Goal: Information Seeking & Learning: Find specific page/section

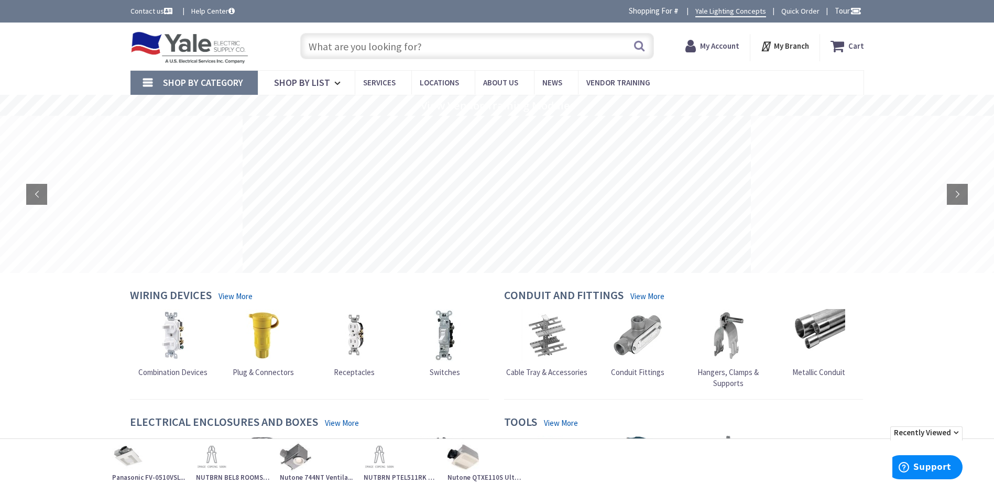
click at [716, 47] on strong "My Account" at bounding box center [719, 46] width 39 height 10
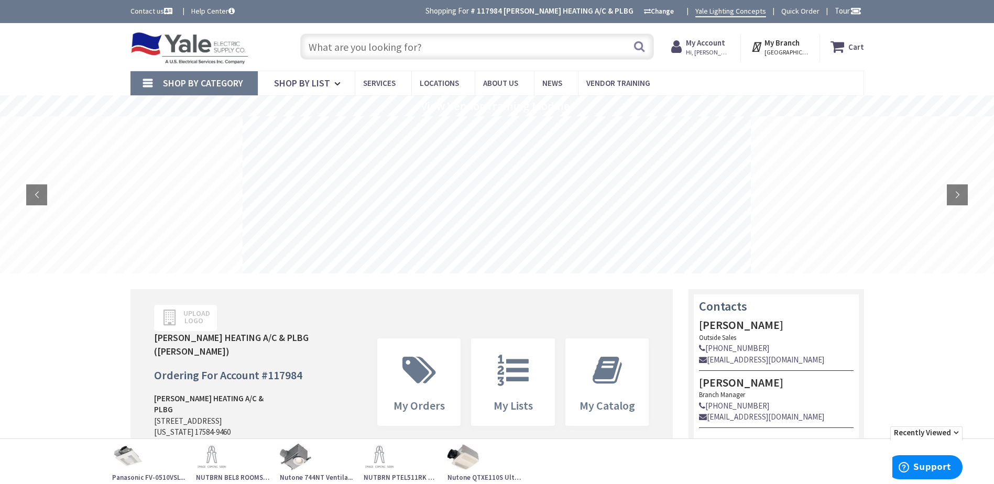
click at [315, 46] on input "text" at bounding box center [477, 47] width 354 height 26
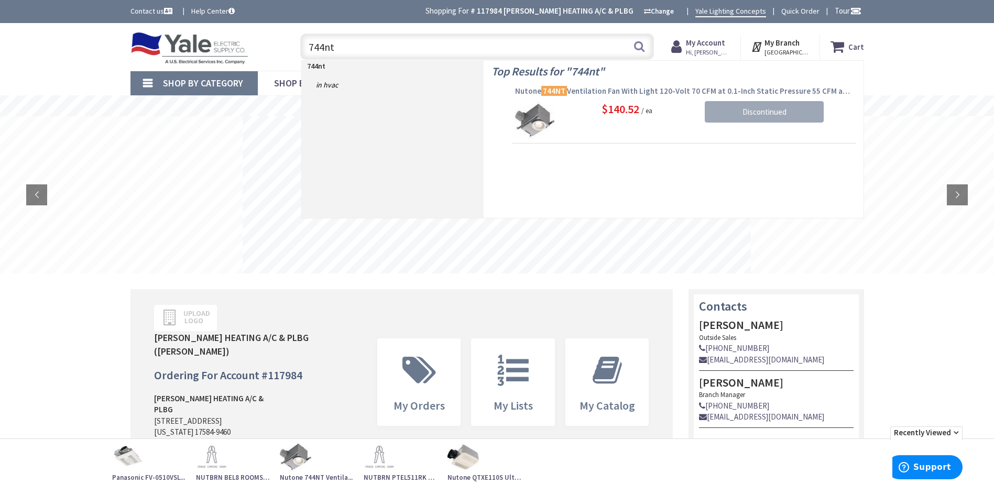
type input "744nt"
click at [554, 89] on mark "744NT" at bounding box center [554, 90] width 26 height 13
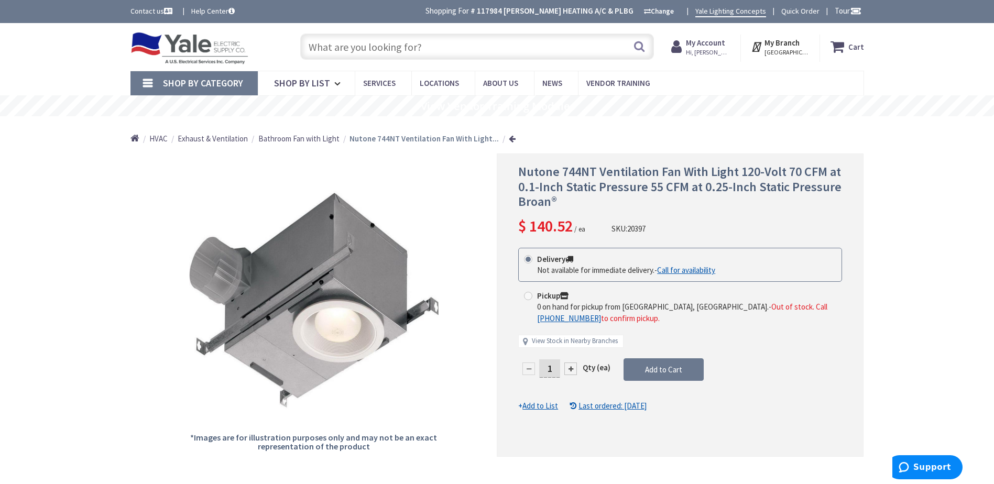
click at [339, 36] on input "text" at bounding box center [477, 47] width 354 height 26
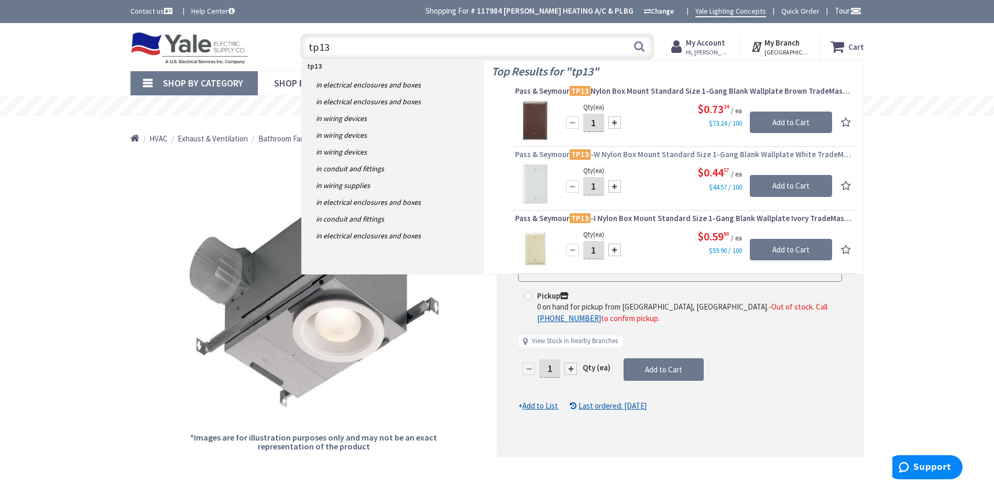
type input "tp13"
click at [583, 155] on mark "TP13" at bounding box center [580, 154] width 21 height 13
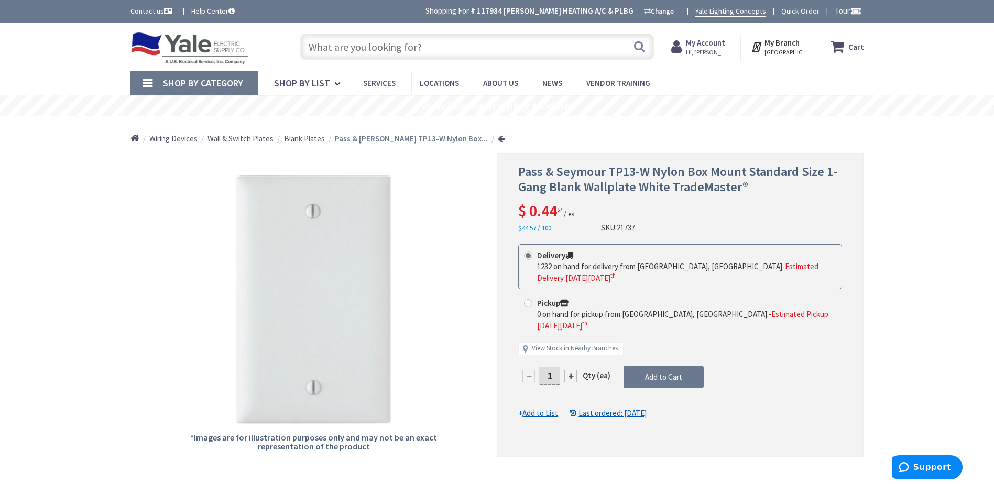
click at [339, 43] on input "text" at bounding box center [477, 47] width 354 height 26
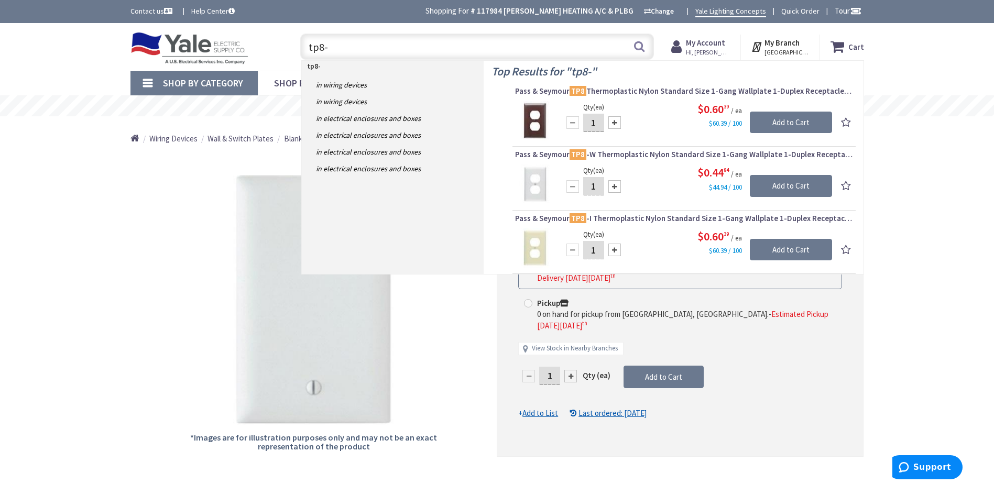
type input "tp8-w"
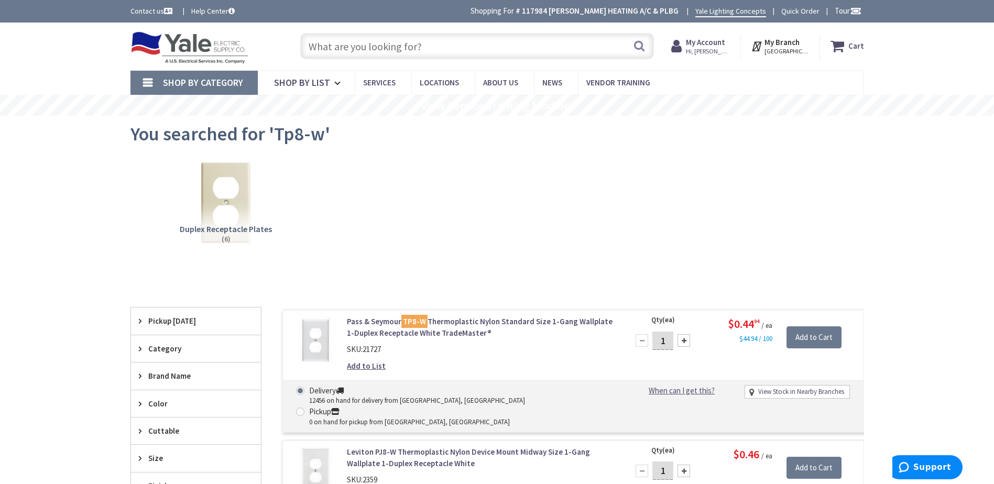
click at [410, 323] on mark "TP8-W" at bounding box center [414, 321] width 26 height 13
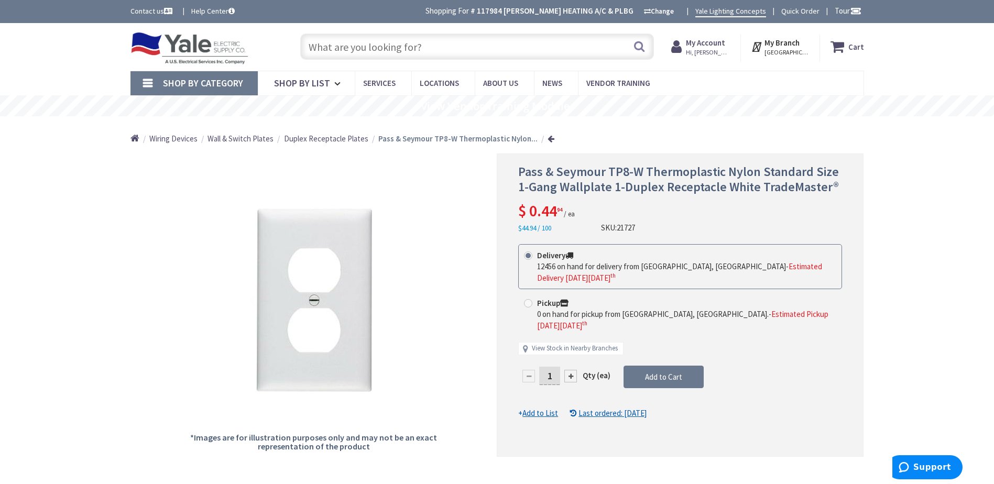
click at [319, 53] on input "text" at bounding box center [477, 47] width 354 height 26
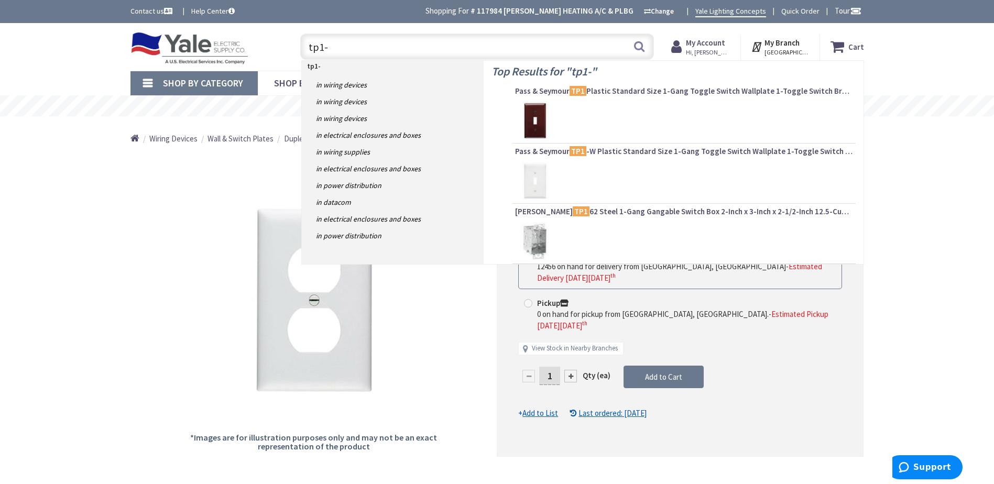
type input "tp1-w"
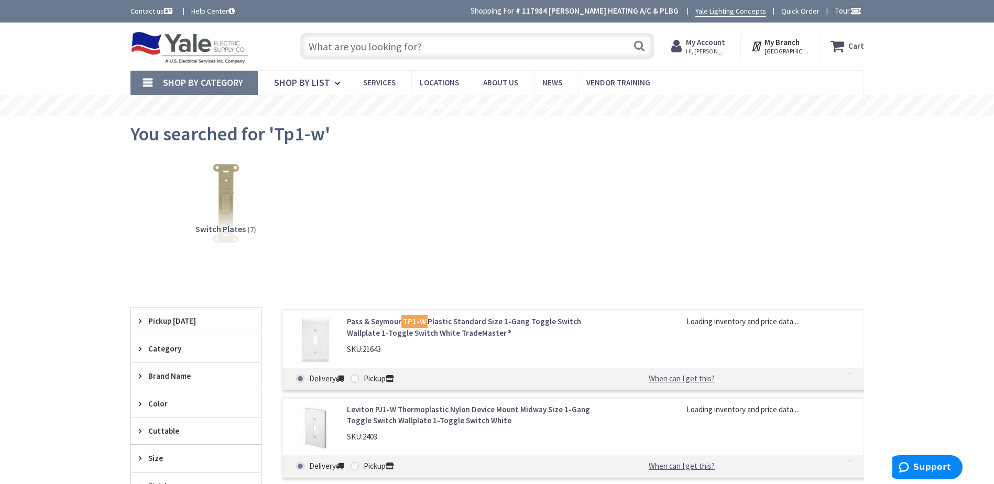
click at [419, 322] on mark "TP1-W" at bounding box center [414, 321] width 26 height 13
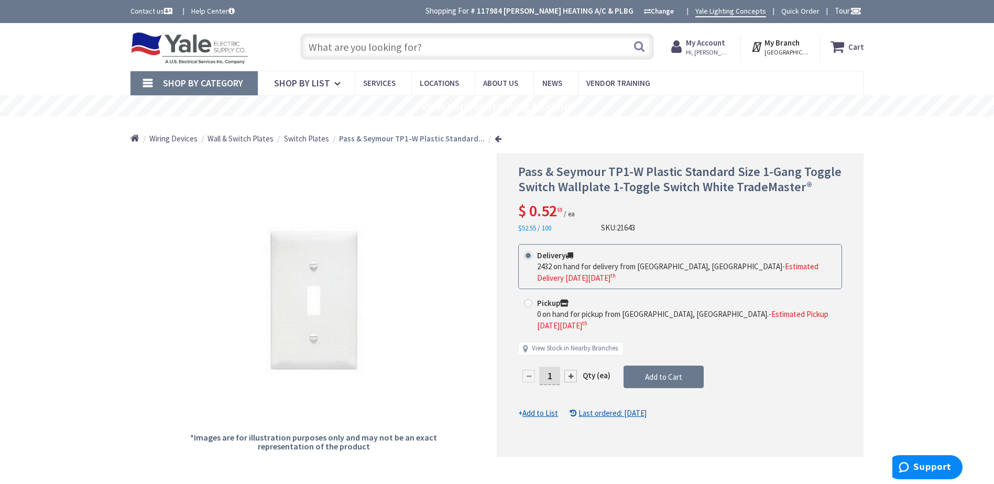
click at [317, 47] on input "text" at bounding box center [477, 47] width 354 height 26
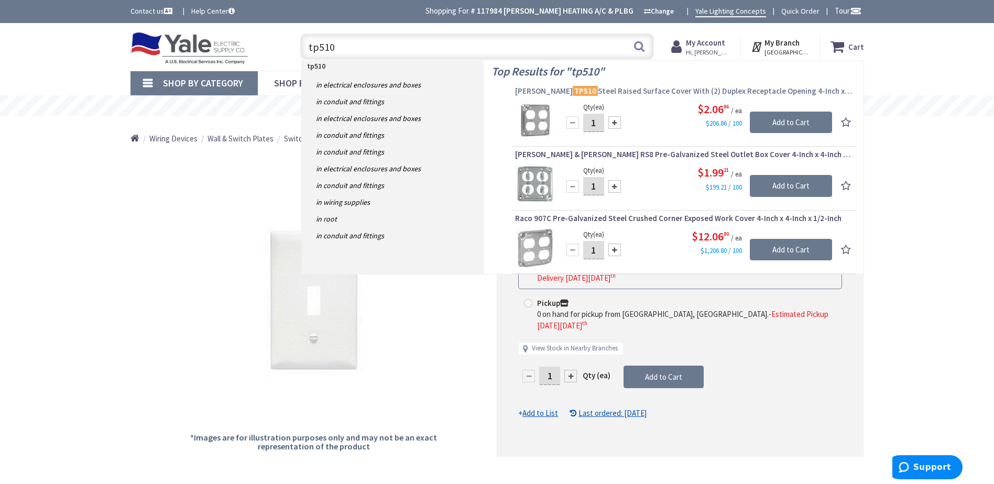
type input "tp510"
click at [575, 89] on mark "TP510" at bounding box center [585, 90] width 25 height 13
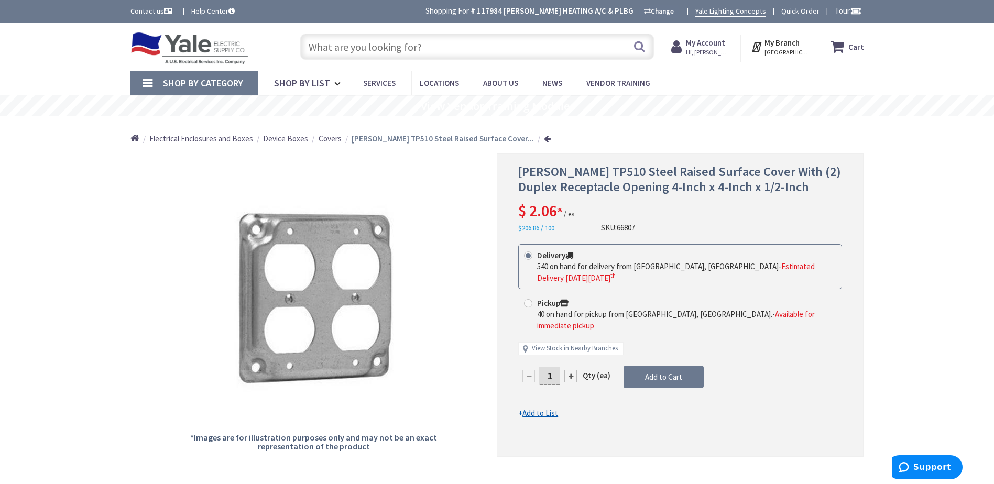
click at [316, 47] on input "text" at bounding box center [477, 47] width 354 height 26
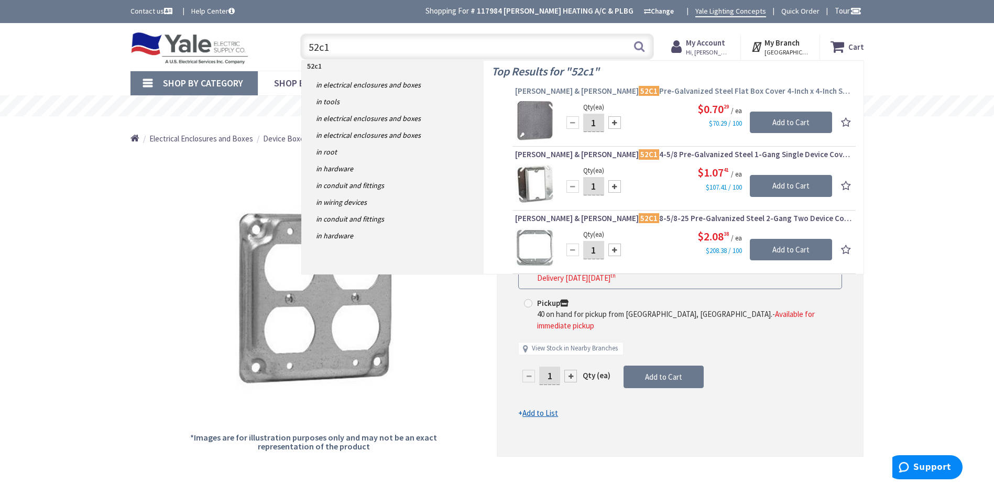
type input "52c1"
click at [639, 91] on mark "52C1" at bounding box center [649, 90] width 20 height 13
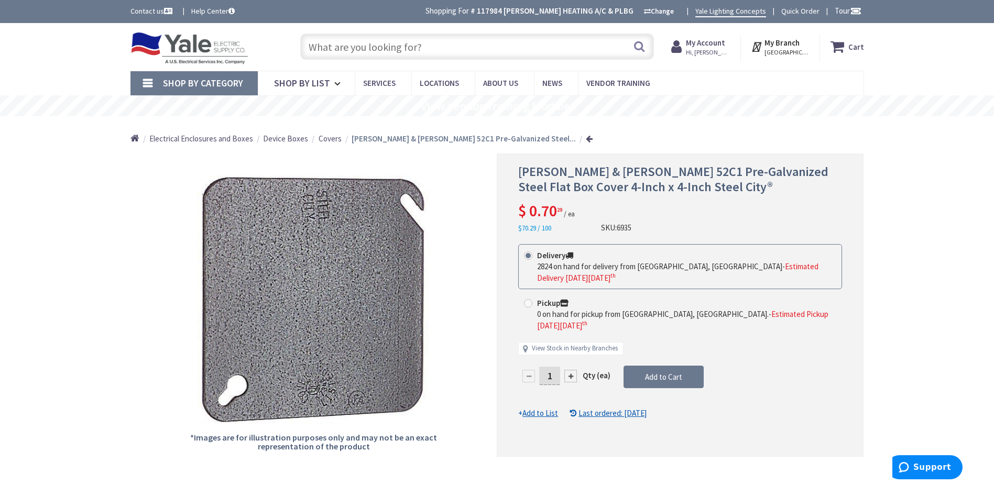
click at [329, 54] on input "text" at bounding box center [477, 47] width 354 height 26
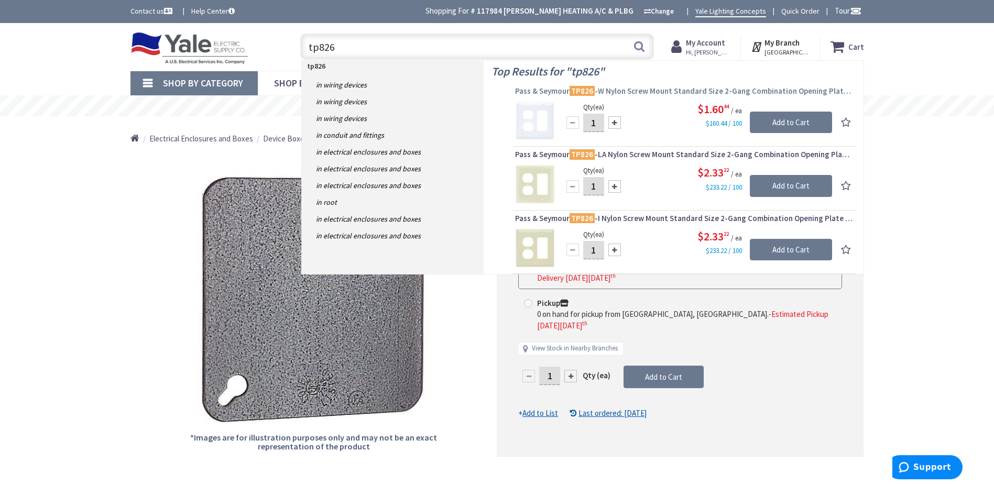
type input "tp826"
click at [590, 90] on mark "TP826" at bounding box center [582, 90] width 25 height 13
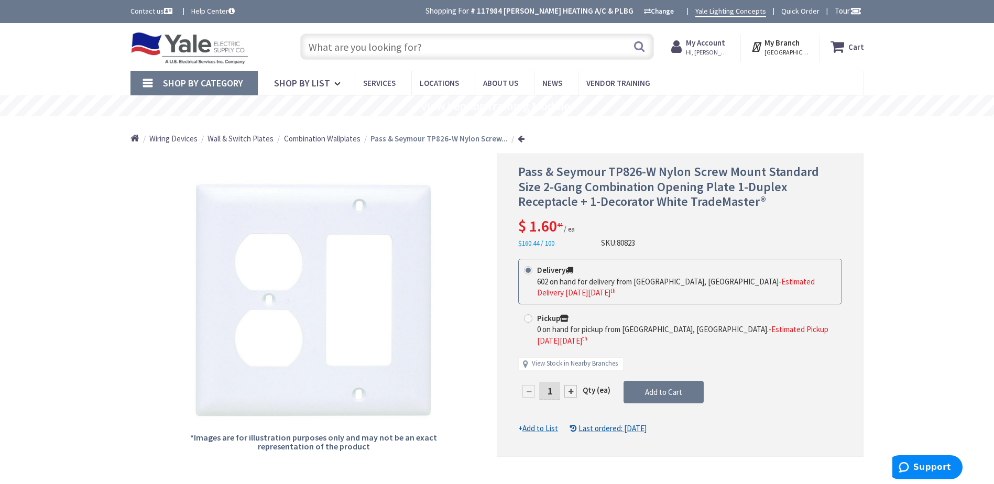
click at [313, 45] on input "text" at bounding box center [477, 47] width 354 height 26
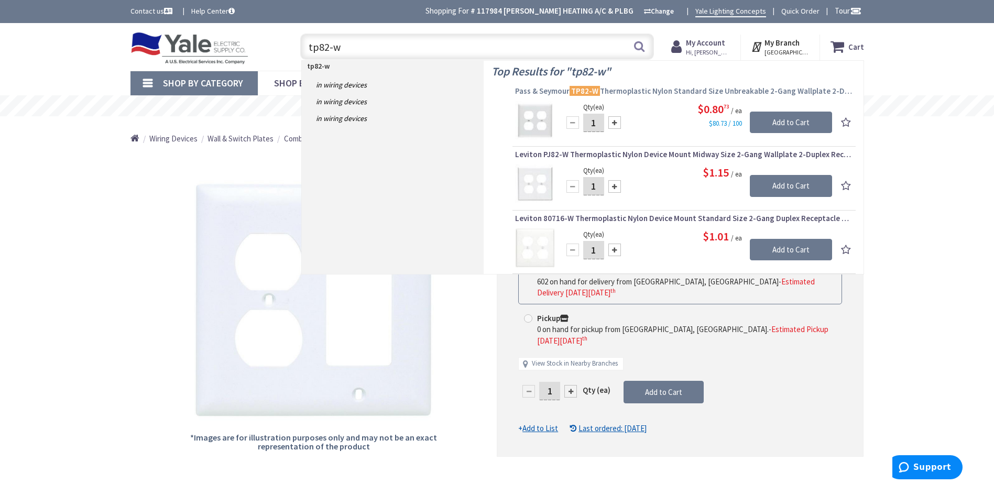
type input "tp82-w"
click at [580, 92] on mark "TP82-W" at bounding box center [585, 90] width 30 height 13
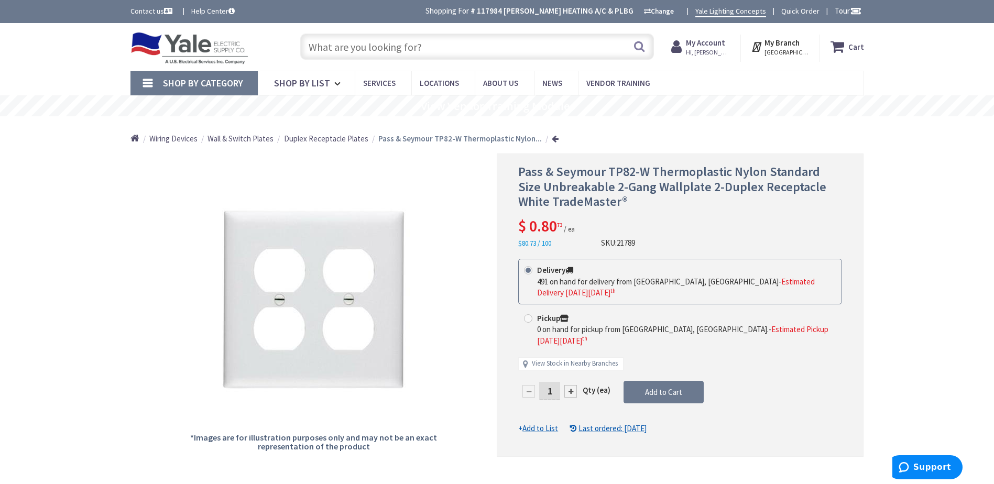
click at [313, 44] on input "text" at bounding box center [477, 47] width 354 height 26
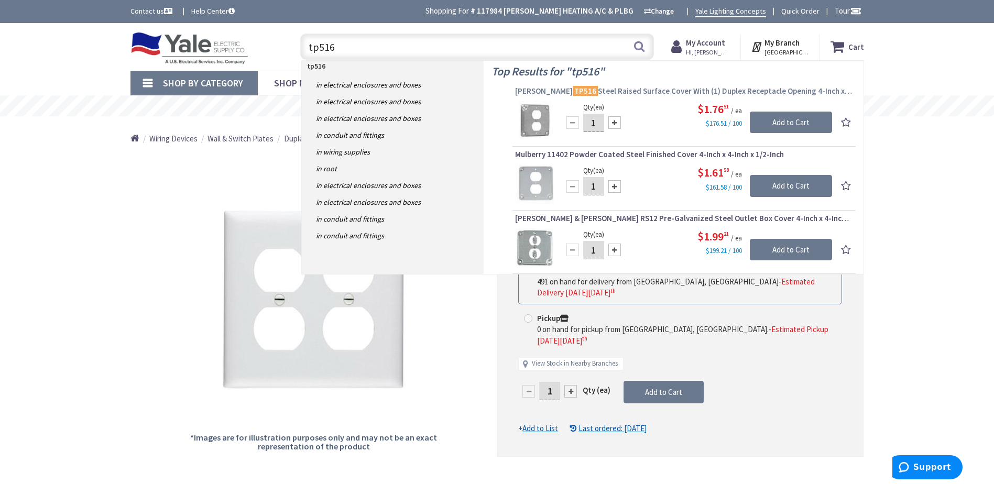
type input "tp516"
click at [580, 92] on mark "TP516" at bounding box center [585, 90] width 25 height 13
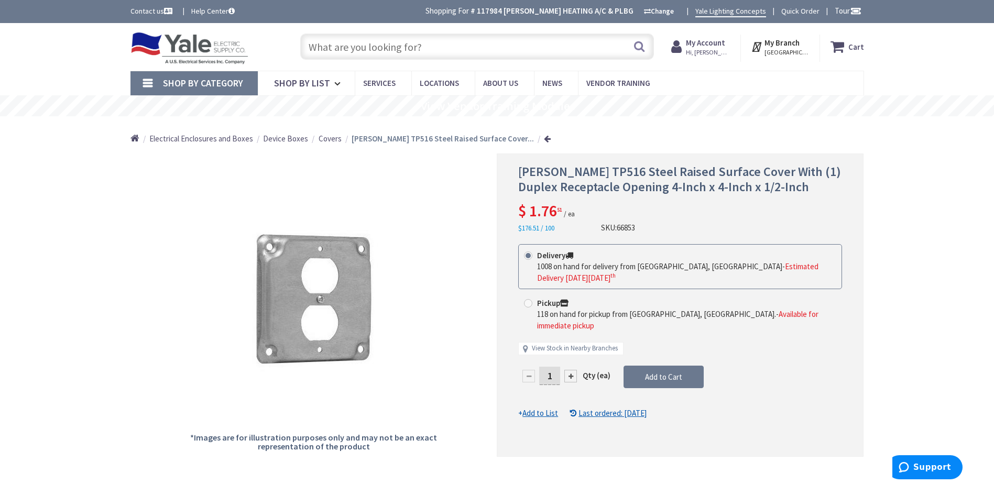
click at [315, 50] on input "text" at bounding box center [477, 47] width 354 height 26
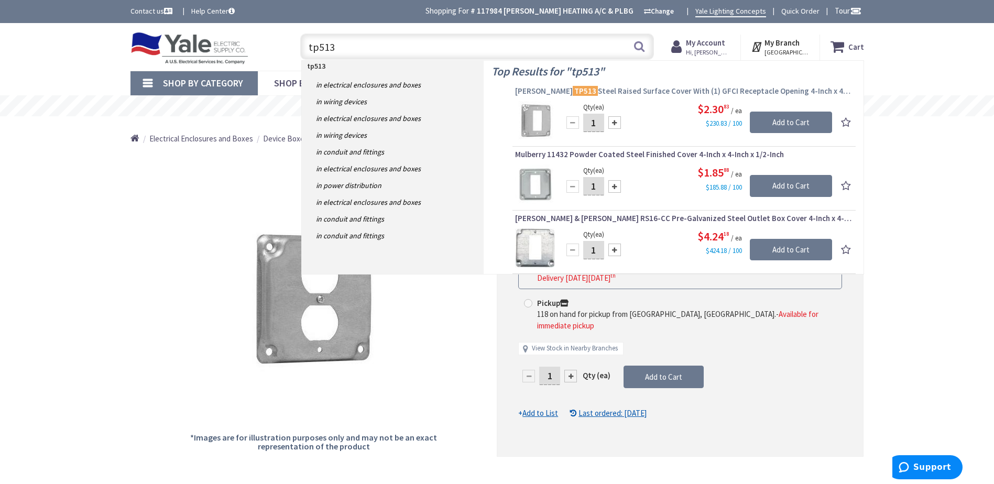
type input "tp513"
click at [574, 91] on mark "TP513" at bounding box center [585, 90] width 25 height 13
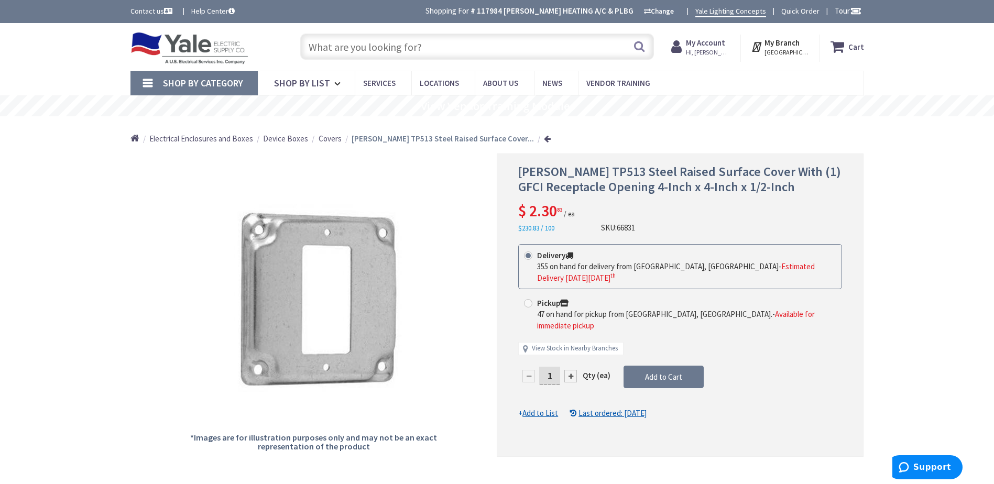
click at [319, 48] on input "text" at bounding box center [477, 47] width 354 height 26
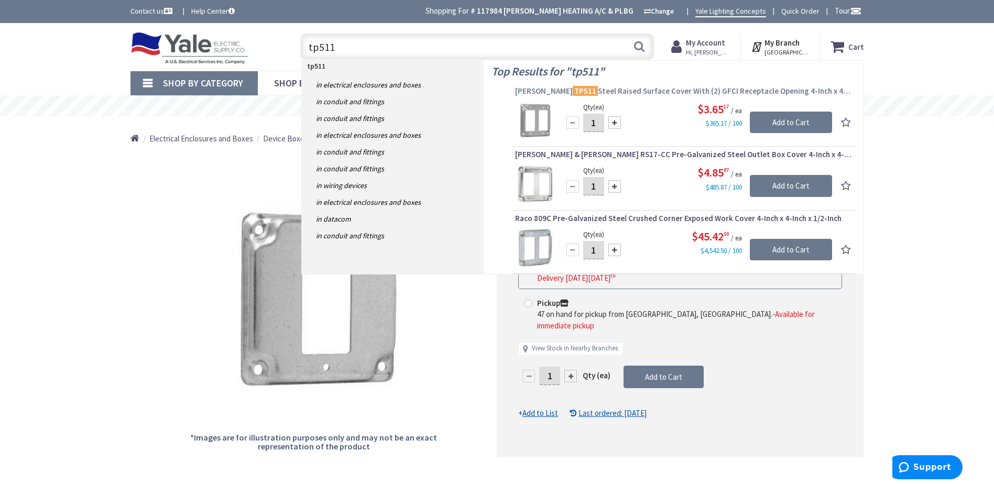
type input "tp511"
click at [576, 91] on mark "TP511" at bounding box center [585, 90] width 25 height 13
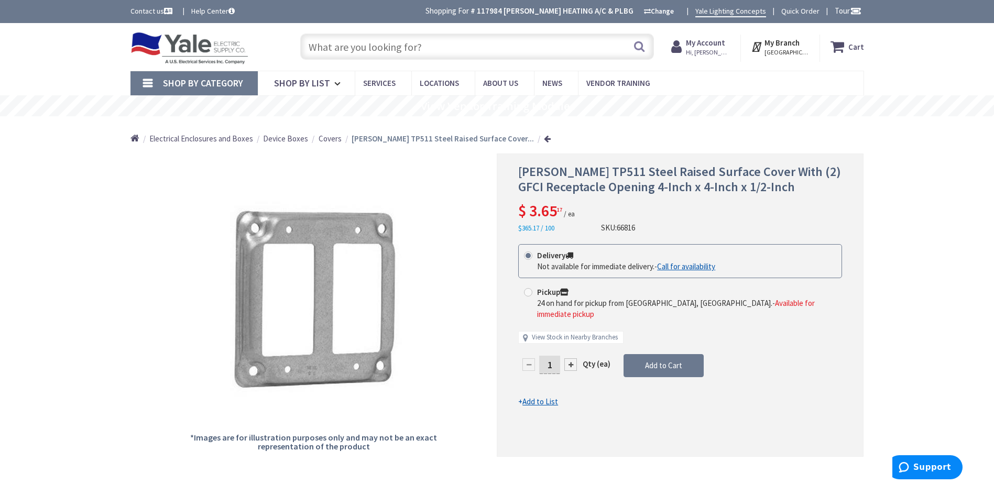
click at [330, 51] on input "text" at bounding box center [477, 47] width 354 height 26
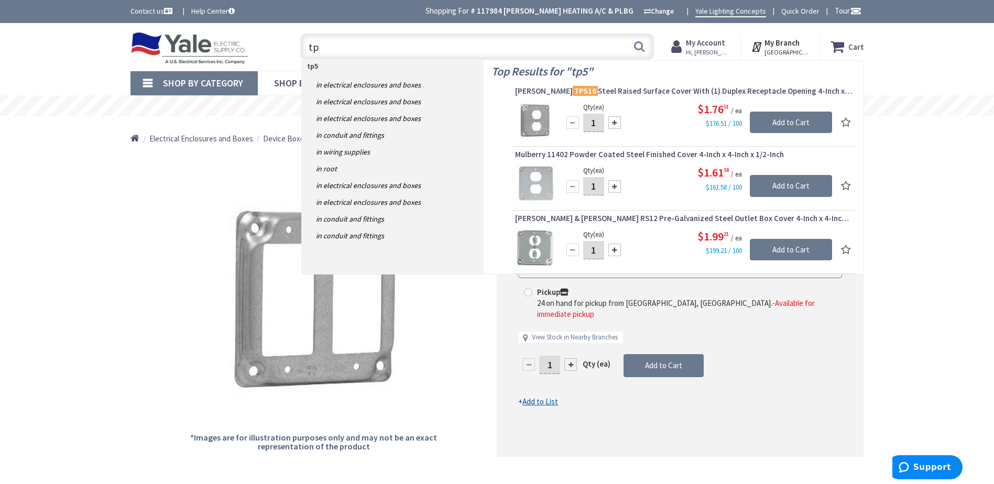
type input "t"
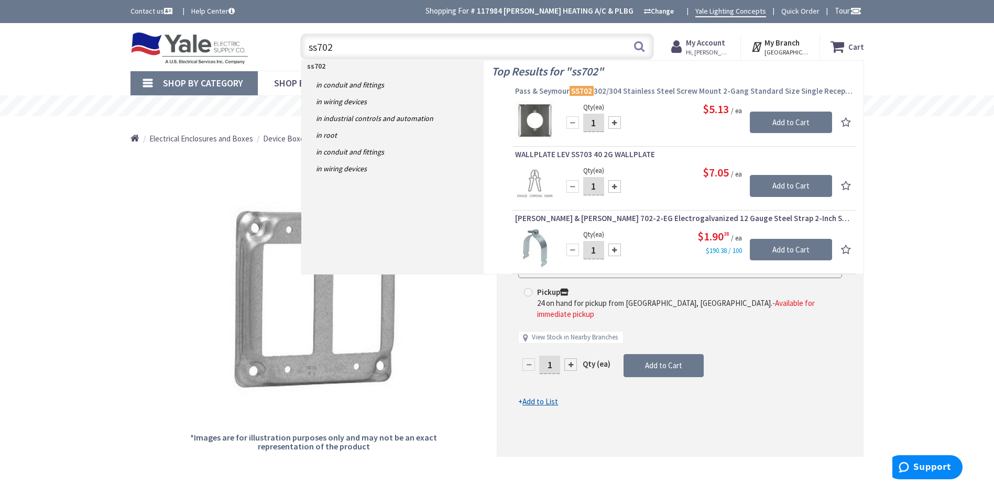
type input "ss702"
click at [581, 90] on mark "SS702" at bounding box center [582, 90] width 24 height 13
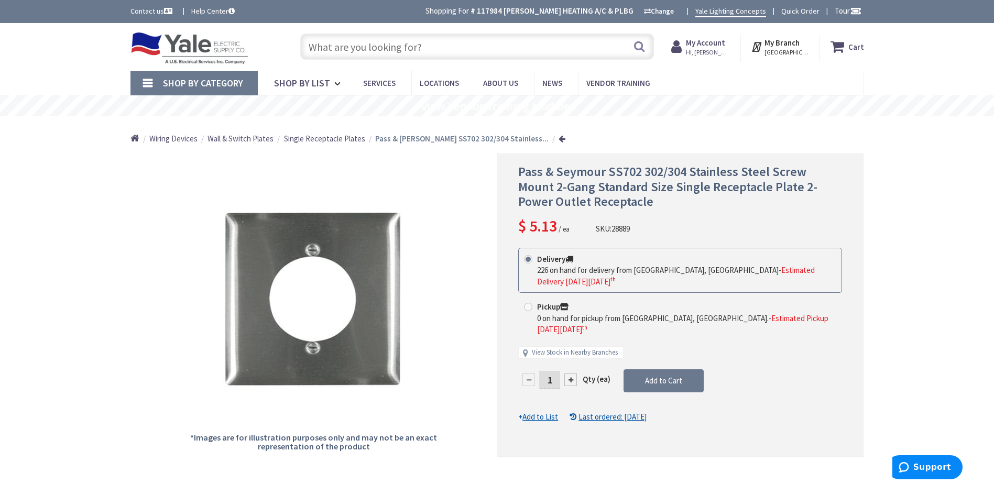
click at [326, 45] on input "text" at bounding box center [477, 47] width 354 height 26
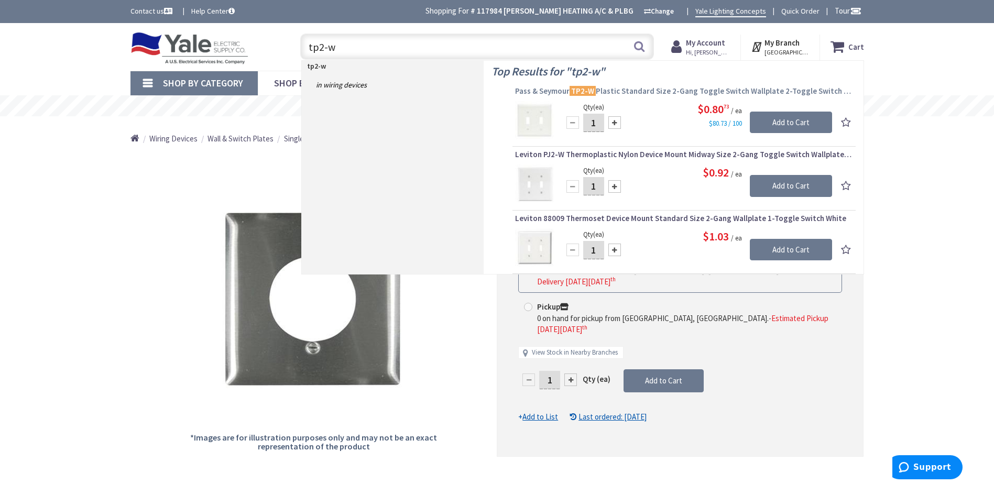
type input "tp2-w"
click at [587, 91] on mark "TP2-W" at bounding box center [583, 90] width 26 height 13
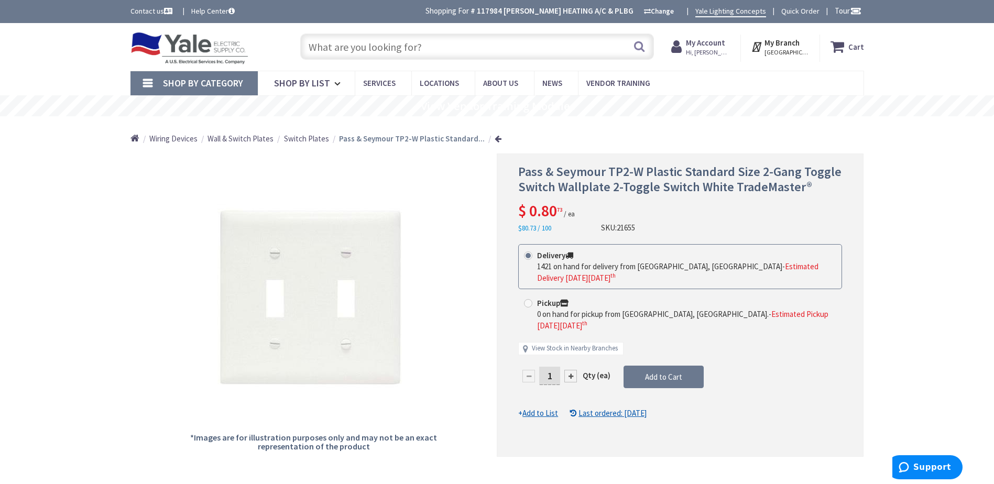
click at [314, 42] on input "text" at bounding box center [477, 47] width 354 height 26
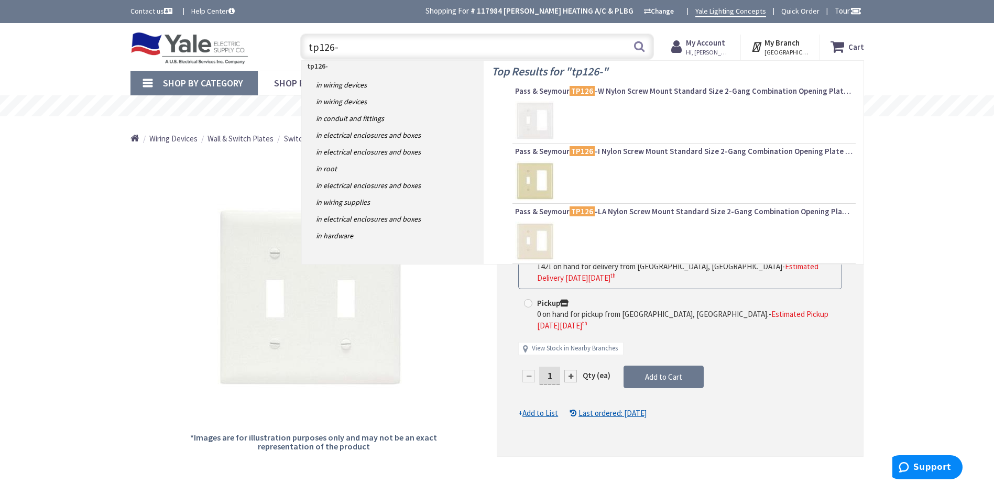
type input "tp126-w"
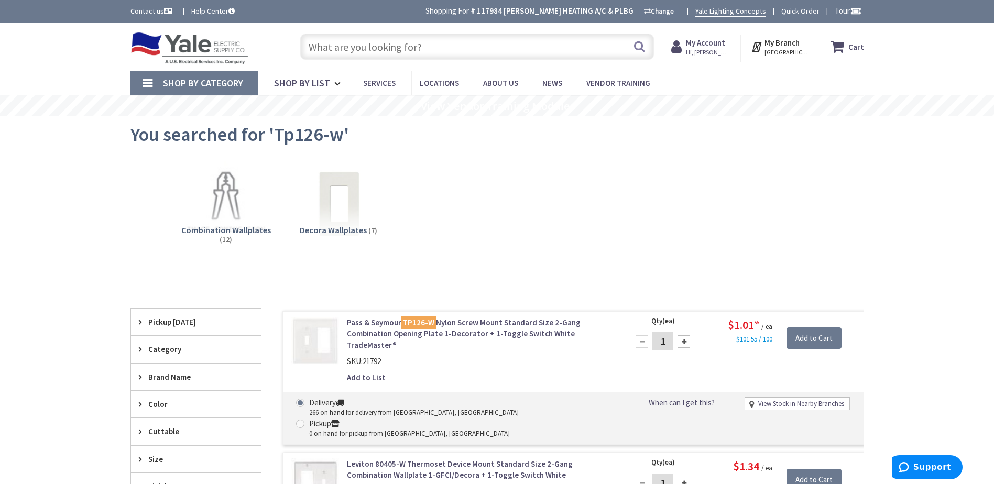
click at [341, 37] on input "text" at bounding box center [477, 47] width 354 height 26
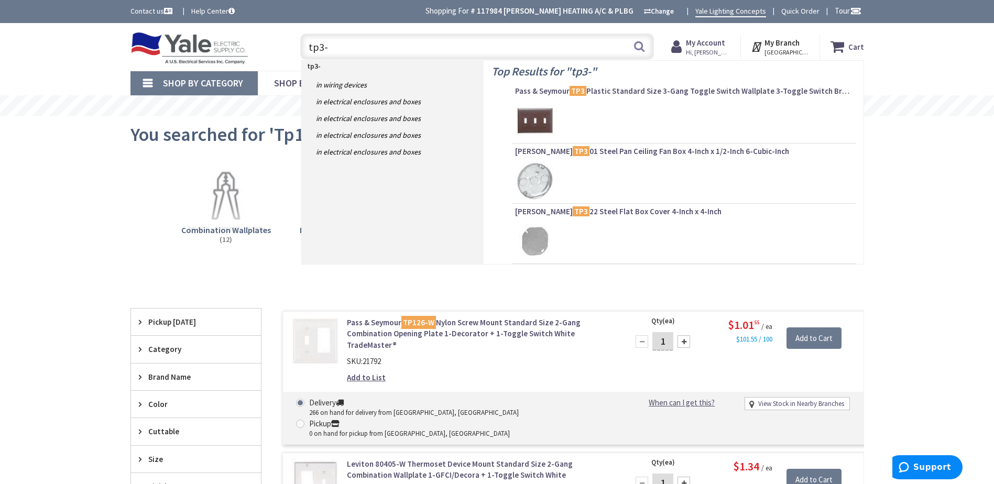
type input "tp3-w"
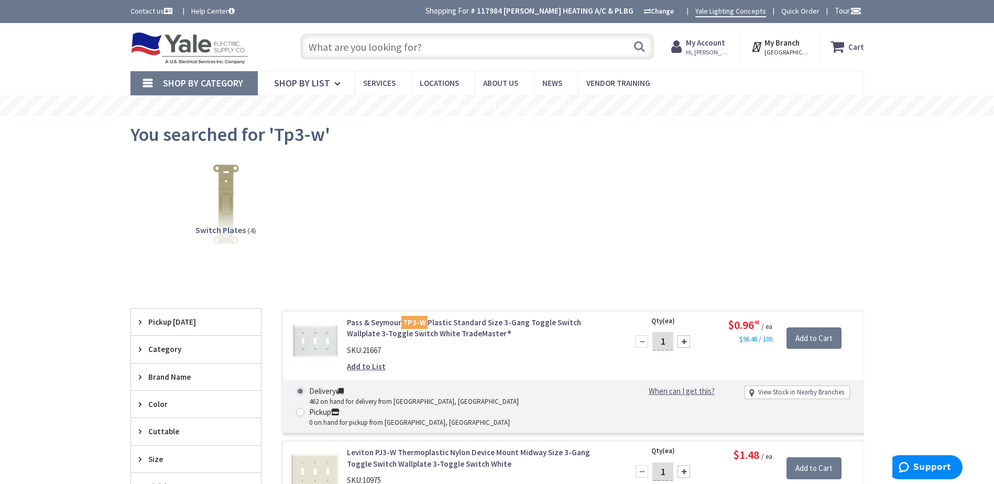
click at [325, 46] on input "text" at bounding box center [477, 47] width 354 height 26
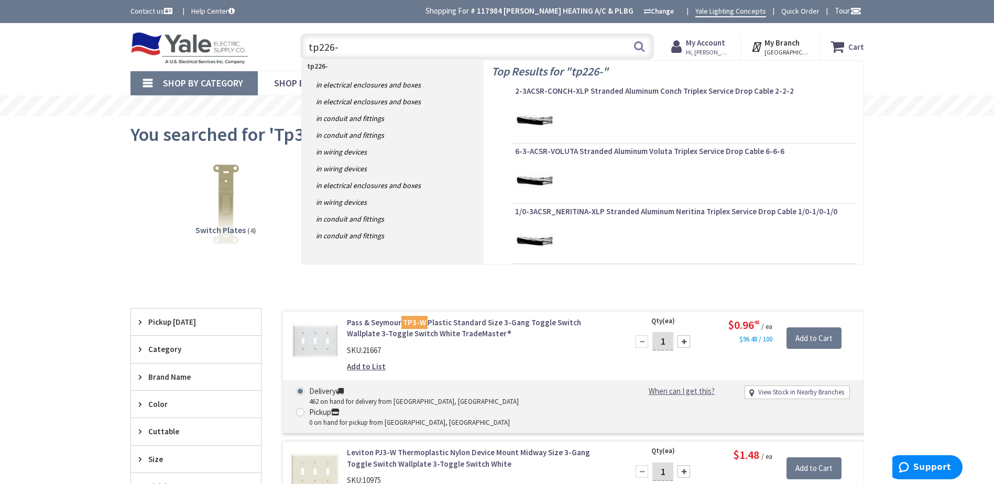
type input "tp226-w"
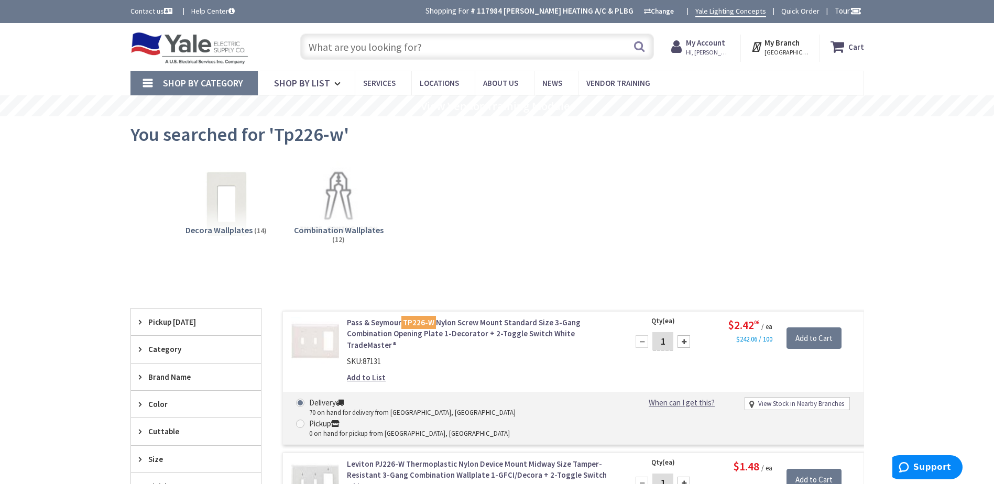
click at [312, 48] on input "text" at bounding box center [477, 47] width 354 height 26
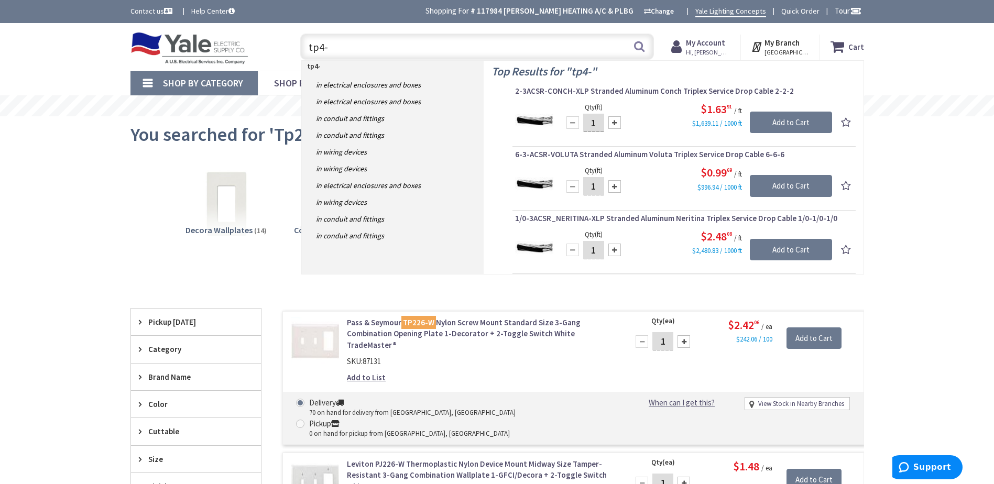
type input "tp4-w"
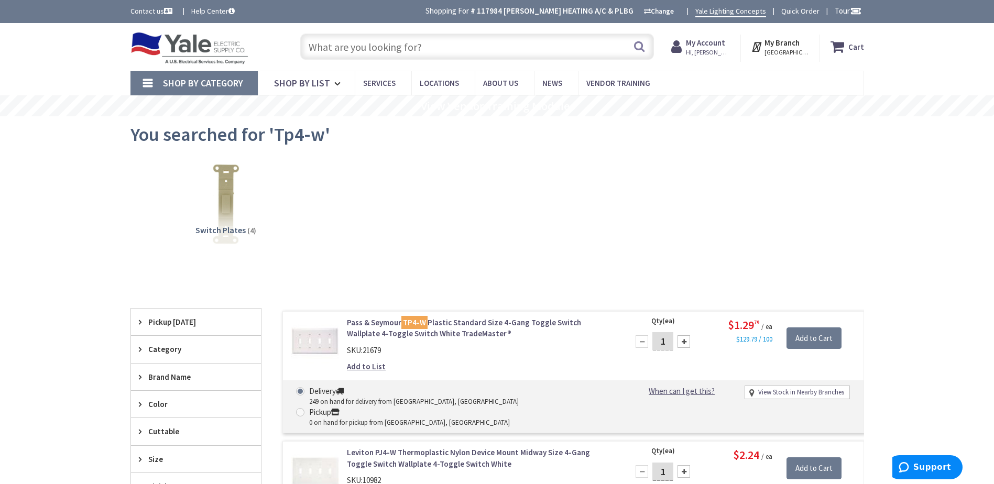
click at [319, 47] on input "text" at bounding box center [477, 47] width 354 height 26
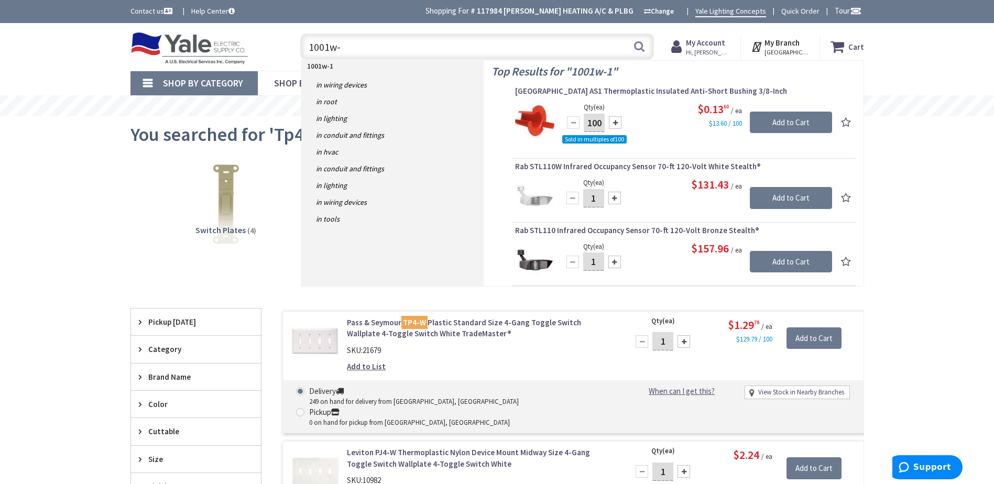
type input "1001w"
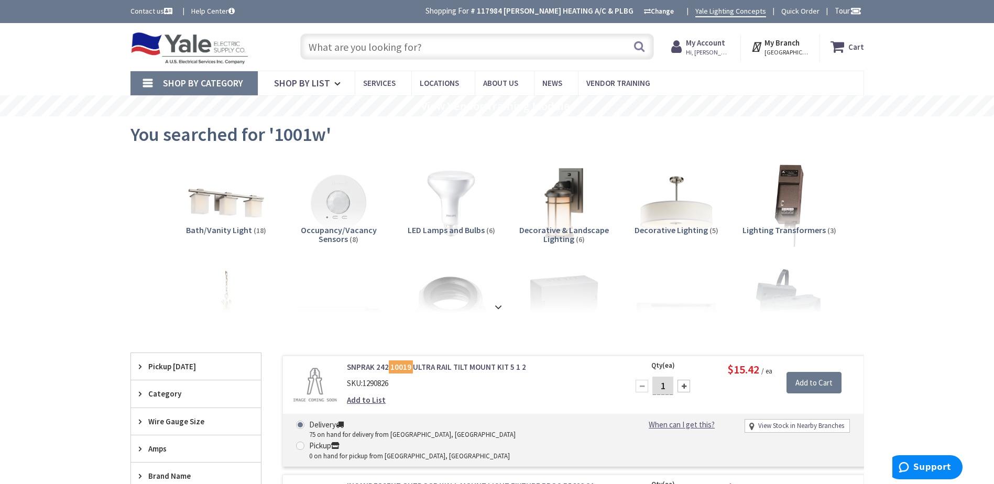
click at [311, 45] on input "text" at bounding box center [477, 47] width 354 height 26
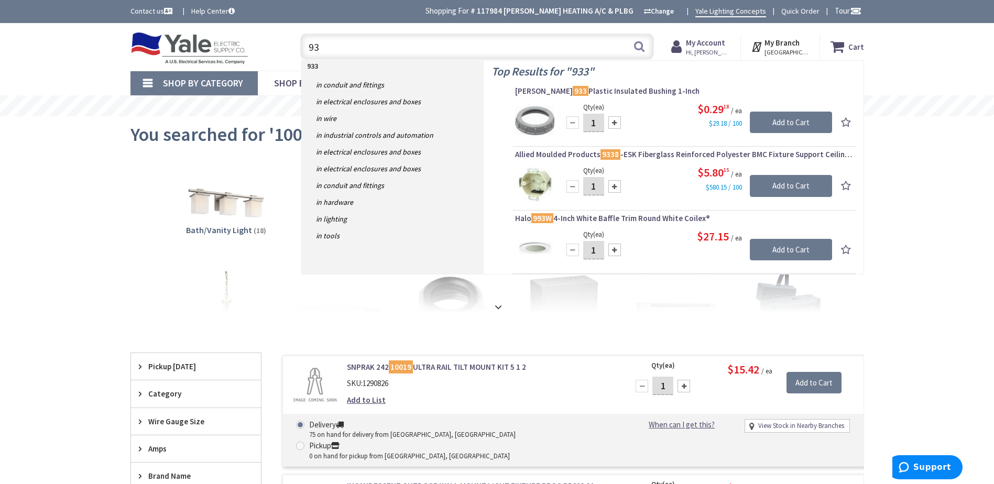
type input "9"
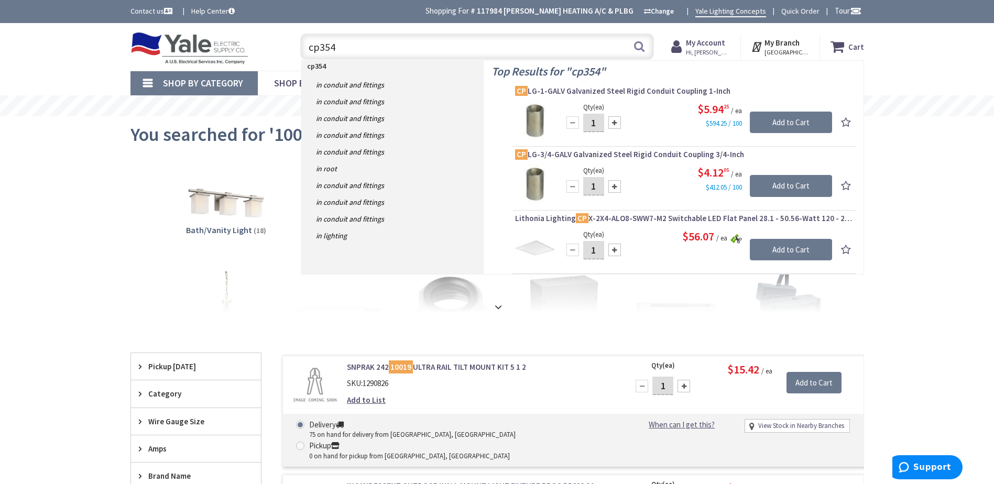
type input "cp3540"
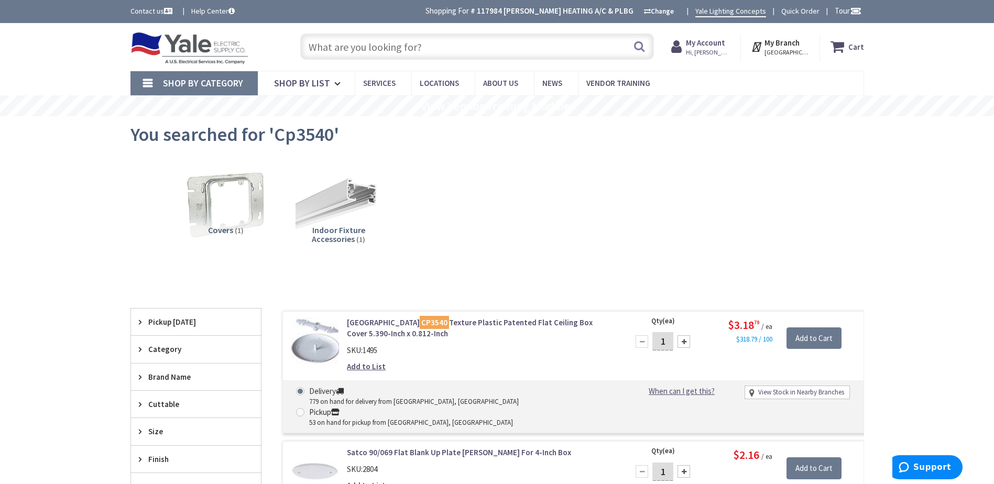
click at [331, 28] on div "Skip to Content Toggle Nav Search Cart My Cart Close" at bounding box center [497, 47] width 786 height 48
click at [324, 50] on input "text" at bounding box center [477, 47] width 354 height 26
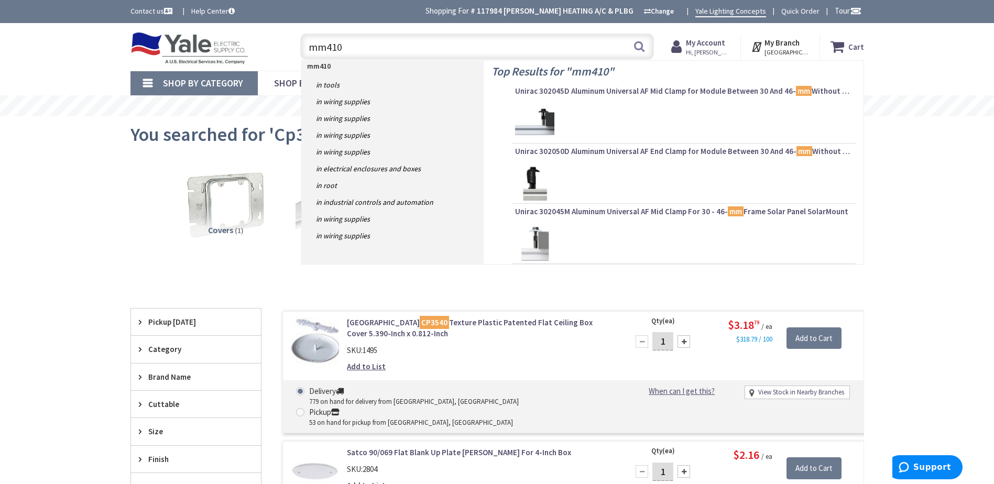
type input "mm410c"
